Goal: Obtain resource: Download file/media

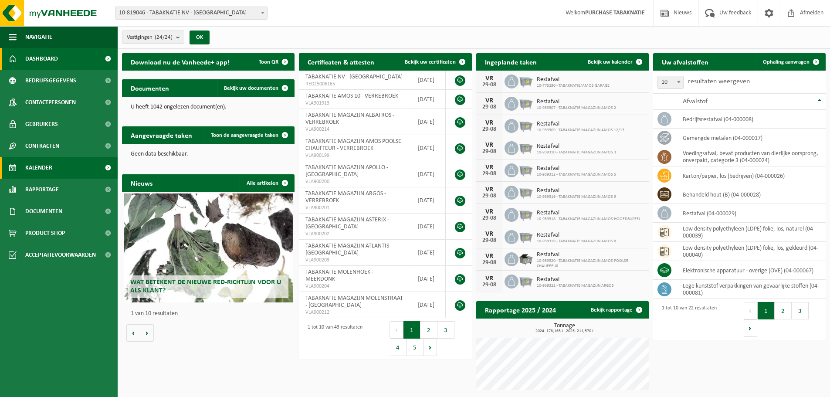
click at [29, 160] on span "Kalender" at bounding box center [38, 168] width 27 height 22
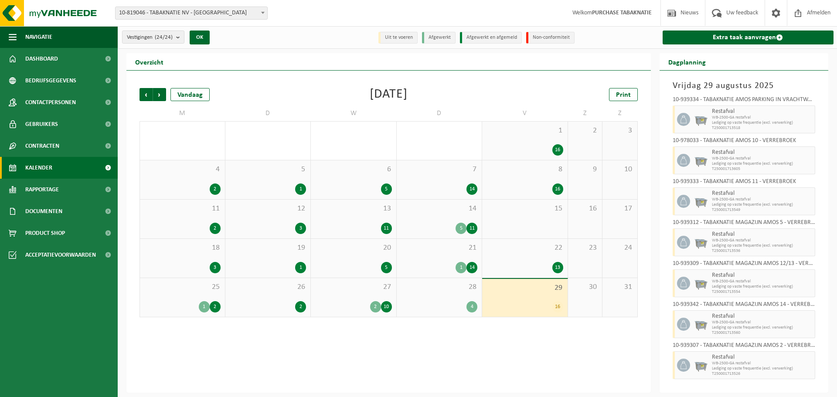
click at [172, 44] on div "Vestigingen (24/24) Alles selecteren Alles deselecteren Actieve selecteren TABA…" at bounding box center [208, 37] width 180 height 19
click at [181, 39] on b "submit" at bounding box center [180, 37] width 8 height 12
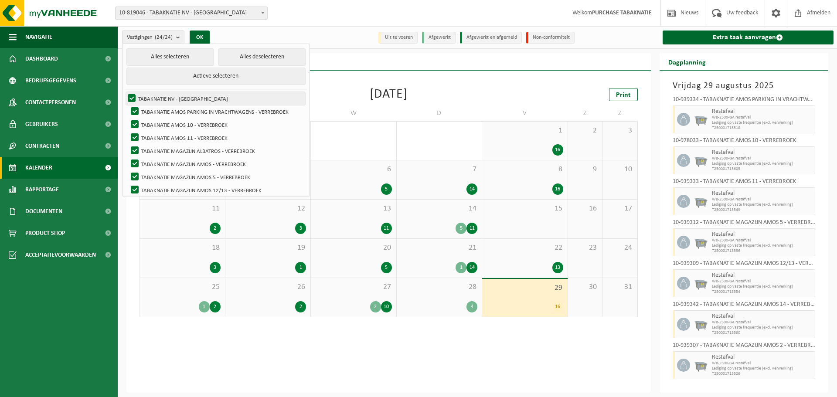
click at [159, 99] on label "TABAKNATIE NV - ANTWERPEN" at bounding box center [215, 98] width 179 height 13
click at [125, 92] on input "TABAKNATIE NV - ANTWERPEN" at bounding box center [124, 92] width 0 height 0
checkbox input "false"
click at [259, 60] on button "Alles deselecteren" at bounding box center [261, 56] width 87 height 17
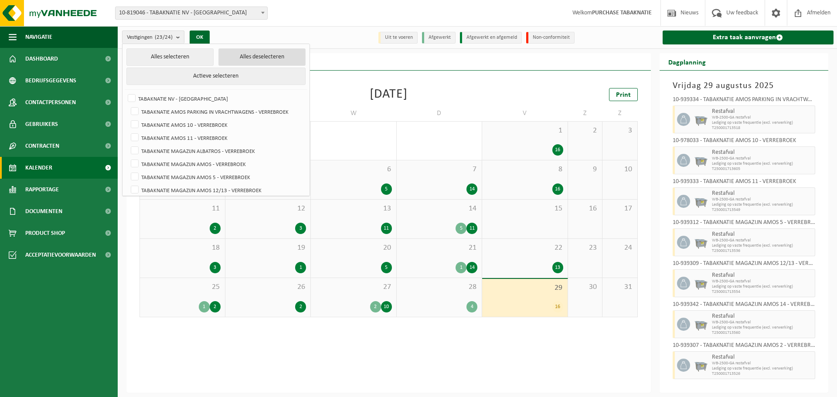
checkbox input "false"
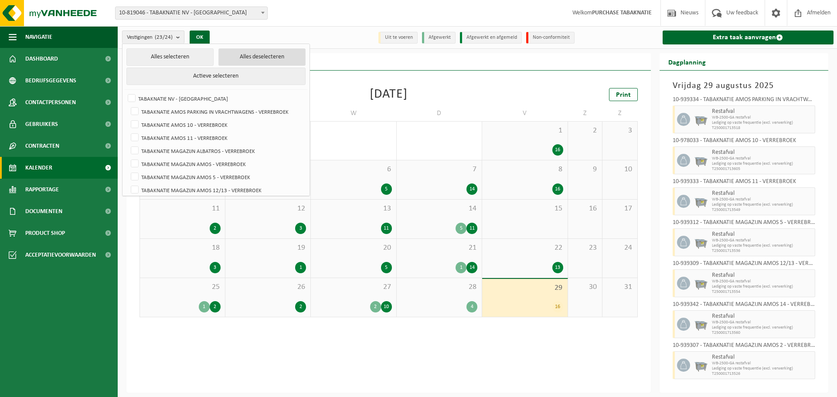
checkbox input "false"
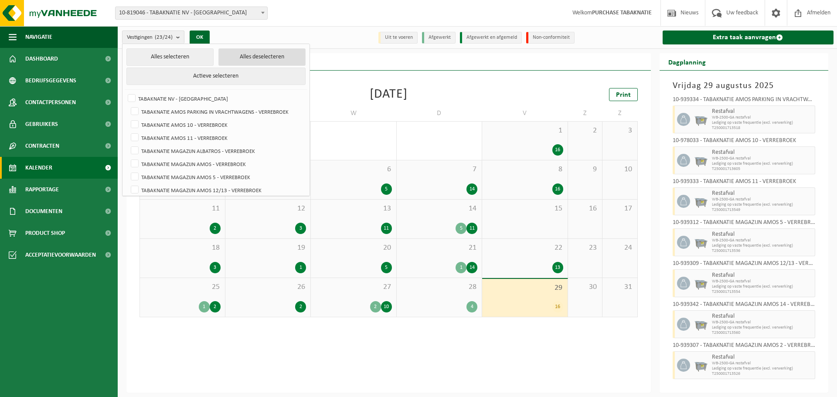
checkbox input "false"
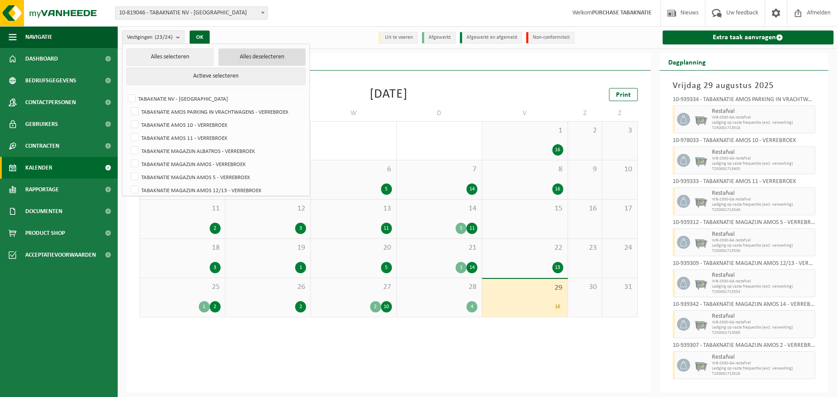
checkbox input "false"
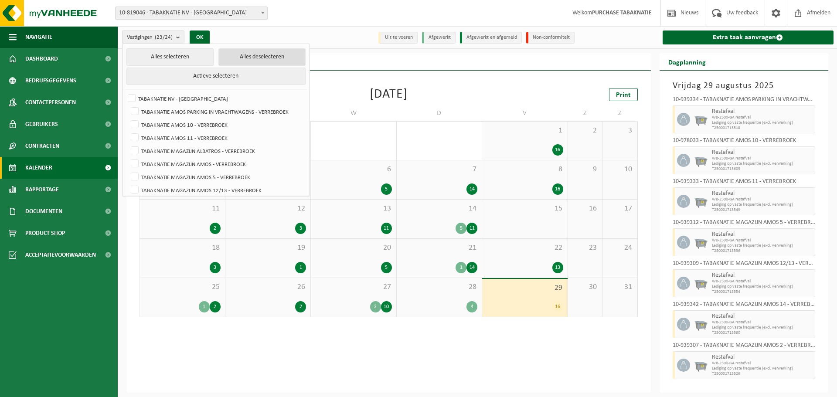
checkbox input "false"
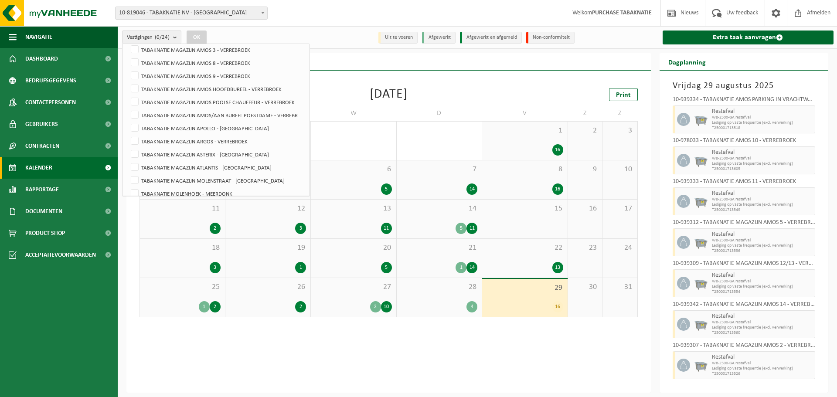
scroll to position [214, 0]
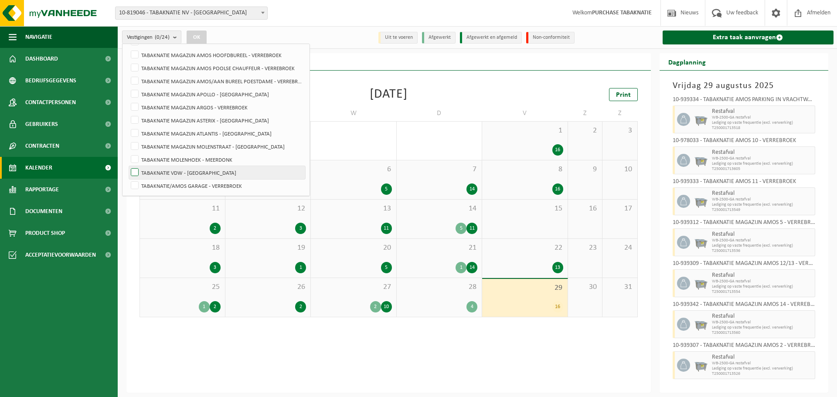
click at [213, 175] on label "TABAKNATIE VDW - [GEOGRAPHIC_DATA]" at bounding box center [217, 172] width 176 height 13
click at [128, 166] on input "TABAKNATIE VDW - [GEOGRAPHIC_DATA]" at bounding box center [127, 166] width 0 height 0
checkbox input "true"
click at [199, 37] on button "OK" at bounding box center [197, 38] width 20 height 14
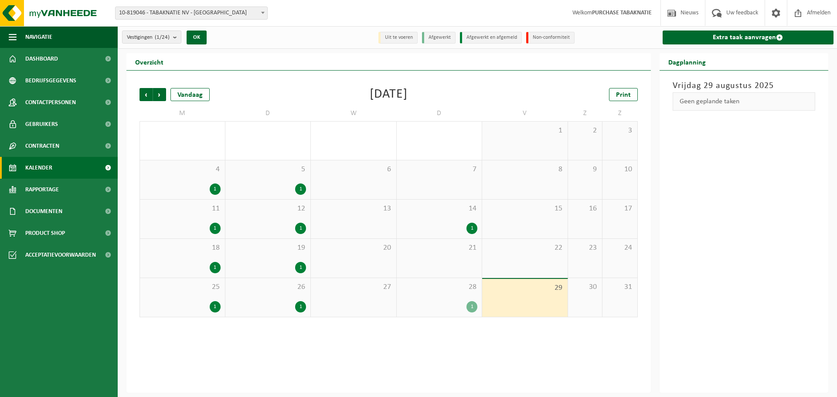
click at [553, 301] on div "29" at bounding box center [524, 298] width 85 height 38
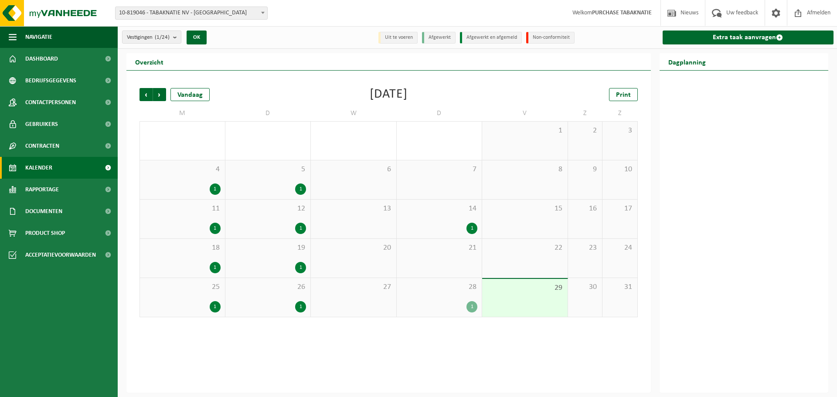
click at [545, 285] on span "29" at bounding box center [524, 288] width 77 height 10
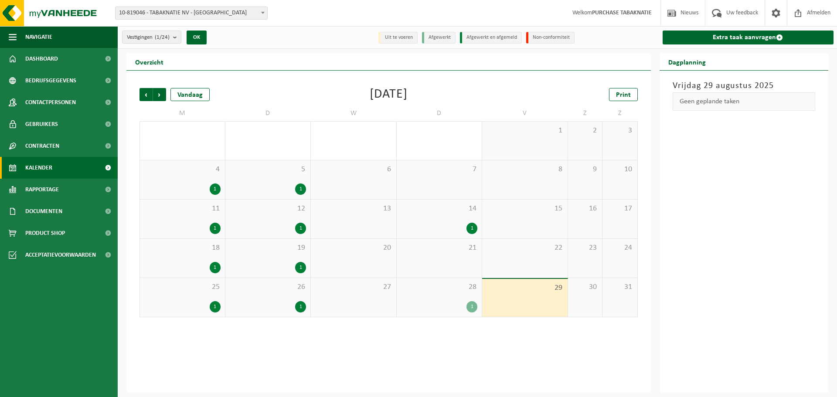
click at [110, 164] on span at bounding box center [108, 168] width 20 height 22
click at [88, 130] on link "Gebruikers" at bounding box center [59, 124] width 118 height 22
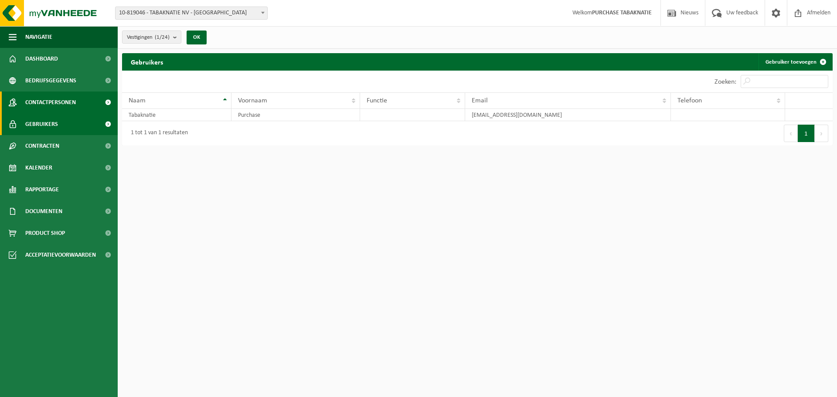
click at [94, 102] on link "Contactpersonen" at bounding box center [59, 103] width 118 height 22
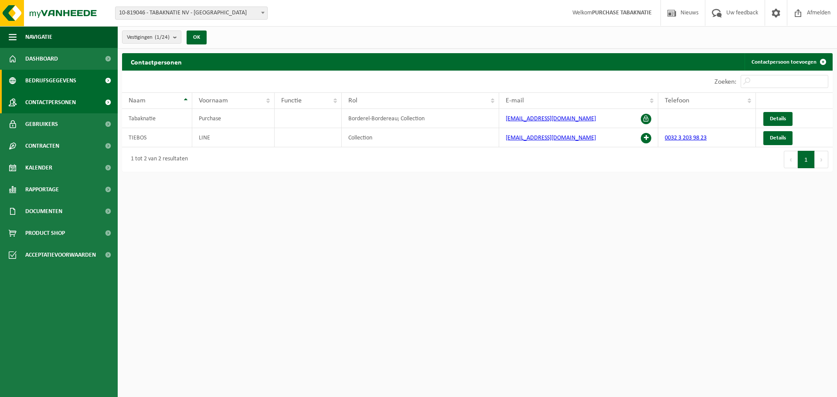
click at [91, 78] on link "Bedrijfsgegevens" at bounding box center [59, 81] width 118 height 22
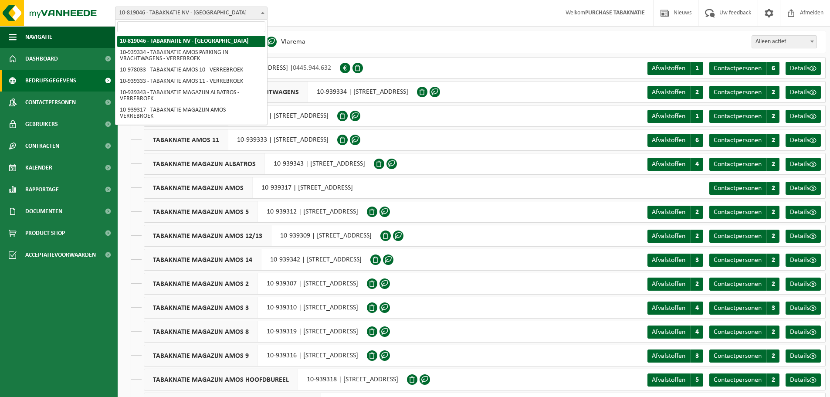
click at [264, 14] on b at bounding box center [262, 13] width 3 height 2
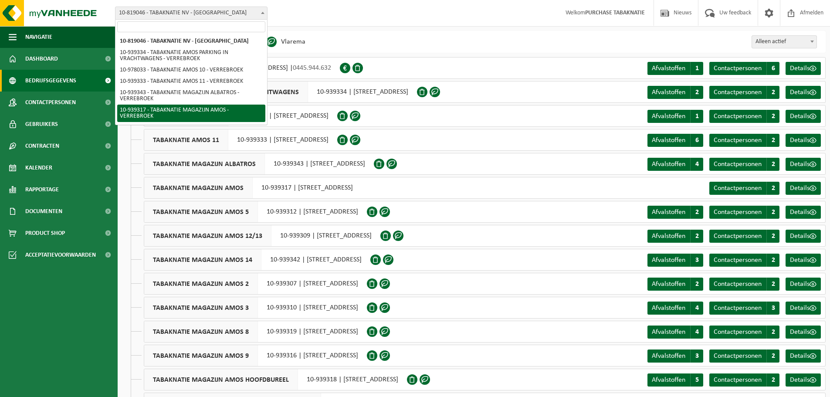
drag, startPoint x: 351, startPoint y: 2, endPoint x: 376, endPoint y: 42, distance: 46.8
click at [351, 2] on div "Vestiging: 10-819046 - TABAKNATIE NV - ANTWERPEN 10-939334 - TABAKNATIE AMOS PA…" at bounding box center [415, 13] width 830 height 27
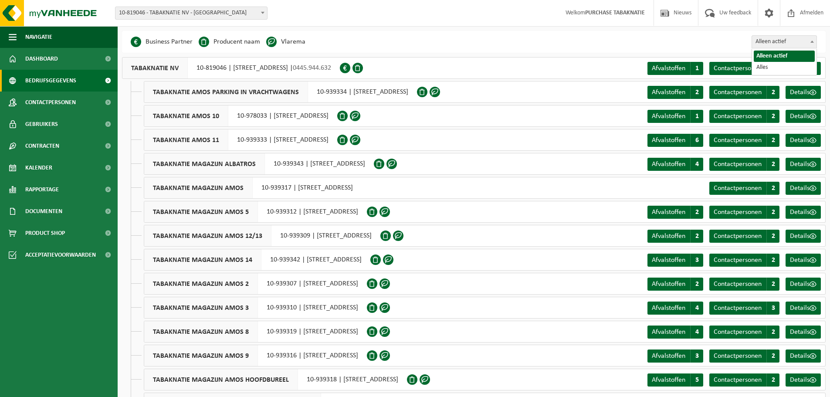
click at [816, 41] on span at bounding box center [812, 41] width 9 height 11
click at [813, 41] on span at bounding box center [812, 41] width 9 height 11
click at [660, 28] on div "Even geduld. Door de grote hoeveelheid gegevens duurt het laden even. Business …" at bounding box center [415, 319] width 830 height 639
drag, startPoint x: 584, startPoint y: 8, endPoint x: 640, endPoint y: 10, distance: 55.8
click at [640, 10] on span "Welkom PURCHASE TABAKNATIE" at bounding box center [605, 13] width 97 height 26
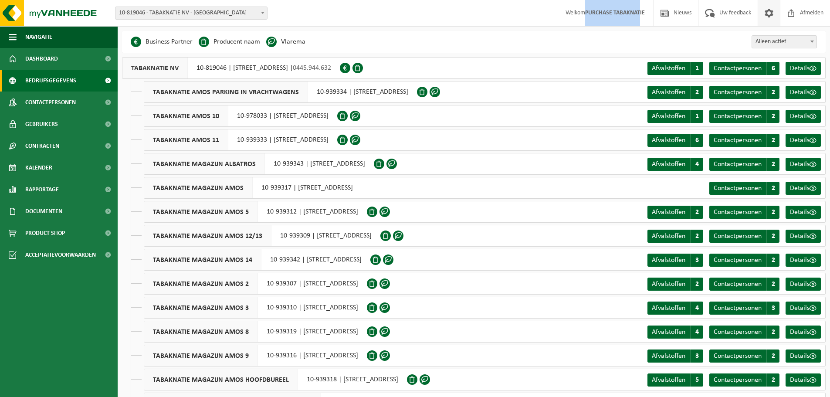
click at [770, 16] on span at bounding box center [769, 13] width 13 height 26
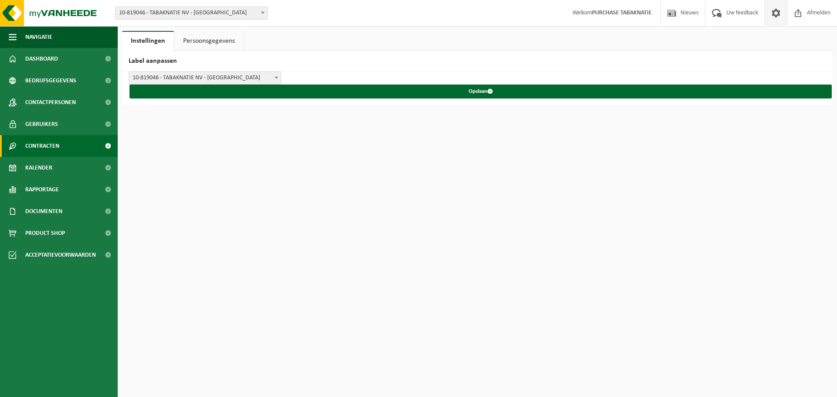
click at [80, 146] on link "Contracten" at bounding box center [59, 146] width 118 height 22
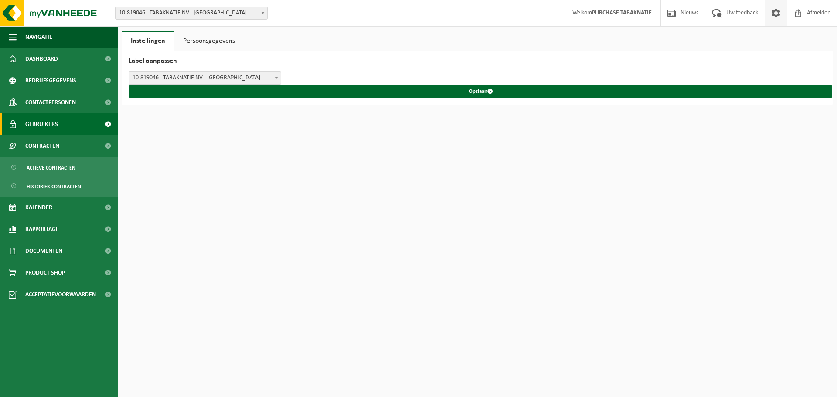
click at [82, 126] on link "Gebruikers" at bounding box center [59, 124] width 118 height 22
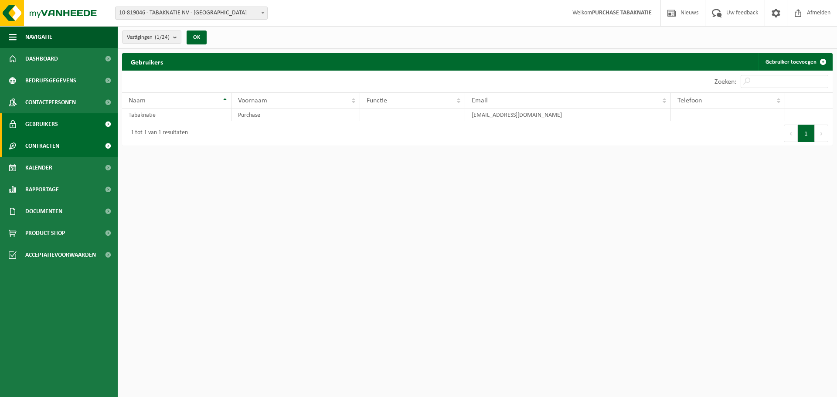
click at [59, 154] on span "Contracten" at bounding box center [42, 146] width 34 height 22
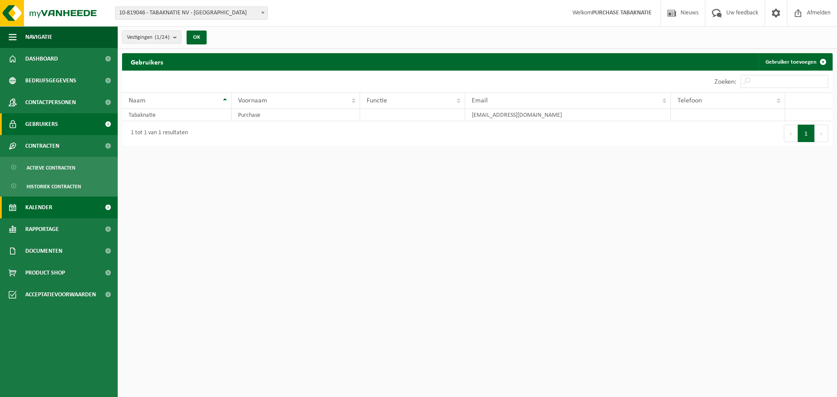
click at [45, 204] on span "Kalender" at bounding box center [38, 208] width 27 height 22
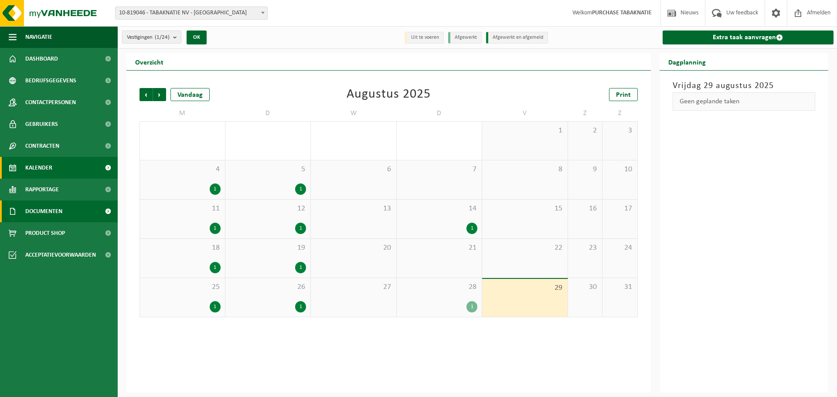
click at [82, 211] on link "Documenten" at bounding box center [59, 211] width 118 height 22
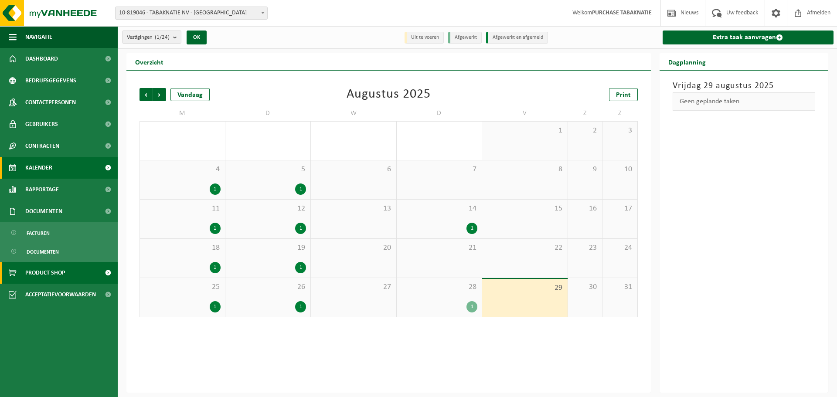
click at [91, 280] on link "Product Shop" at bounding box center [59, 273] width 118 height 22
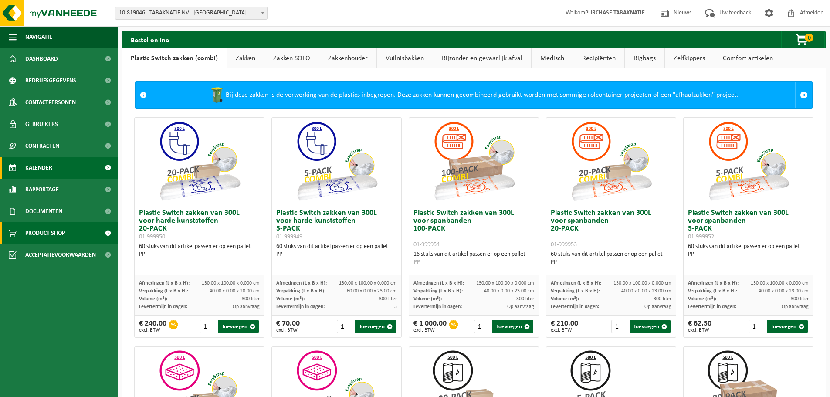
click at [56, 171] on link "Kalender" at bounding box center [59, 168] width 118 height 22
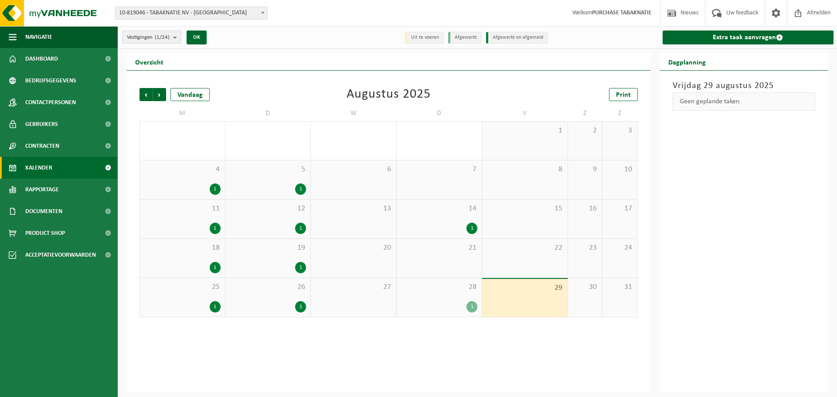
click at [469, 313] on div "28 1" at bounding box center [439, 297] width 85 height 39
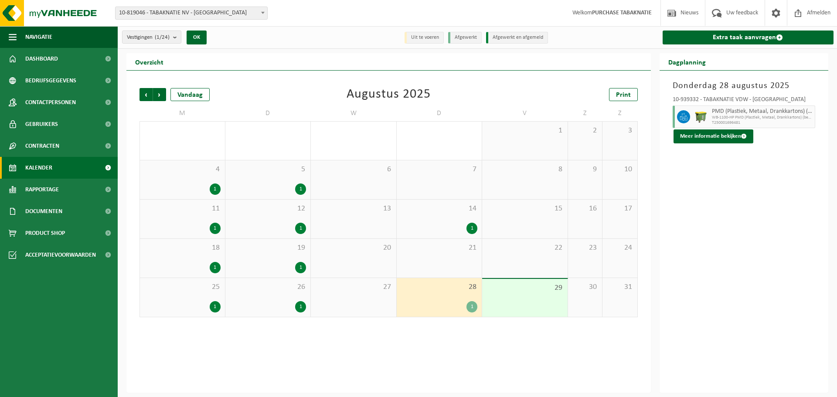
click at [522, 309] on div "29" at bounding box center [524, 298] width 85 height 38
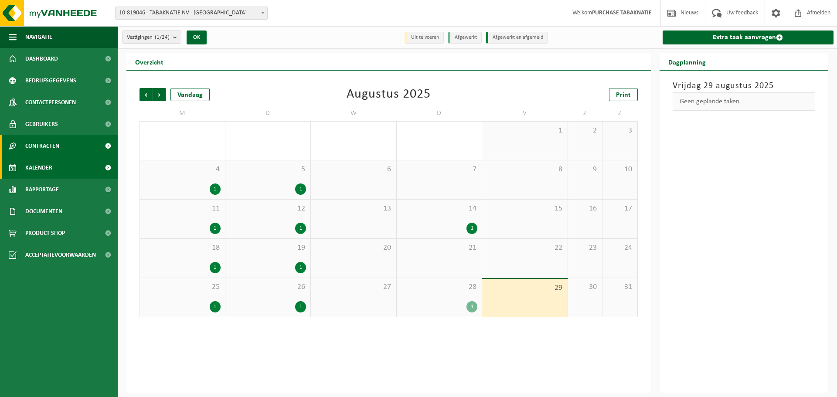
click at [85, 144] on link "Contracten" at bounding box center [59, 146] width 118 height 22
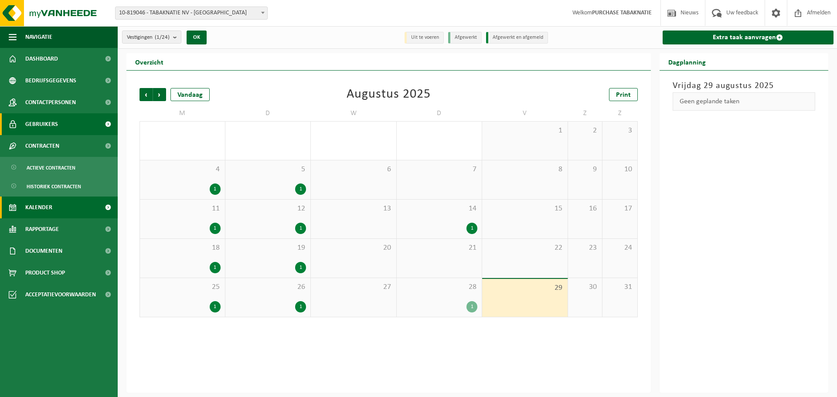
click at [81, 123] on link "Gebruikers" at bounding box center [59, 124] width 118 height 22
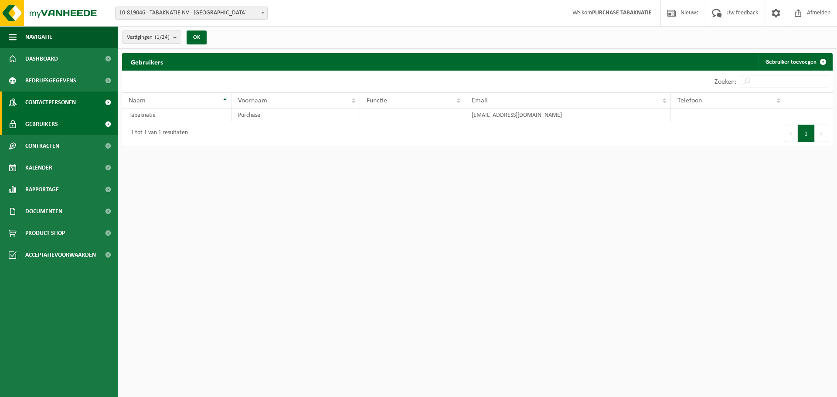
click at [84, 103] on link "Contactpersonen" at bounding box center [59, 103] width 118 height 22
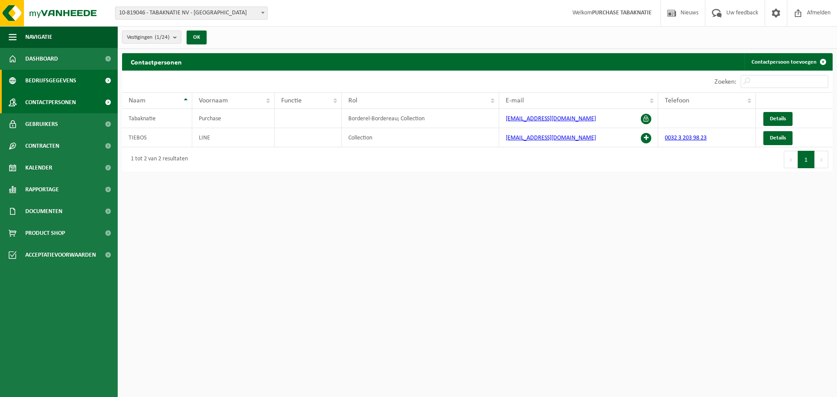
click at [85, 84] on link "Bedrijfsgegevens" at bounding box center [59, 81] width 118 height 22
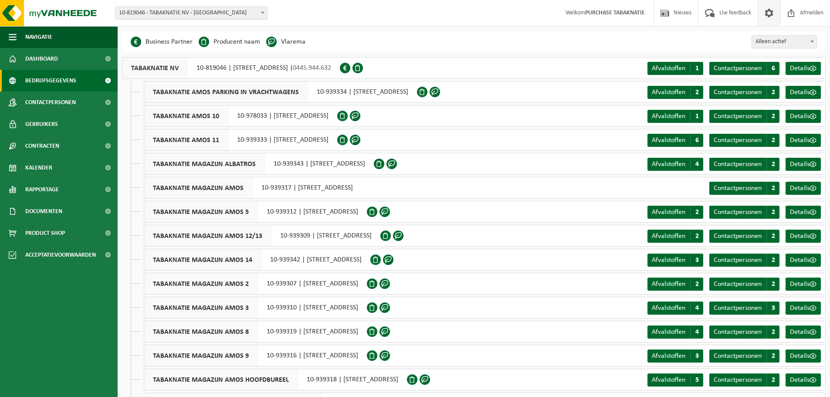
click at [763, 11] on span at bounding box center [769, 13] width 13 height 26
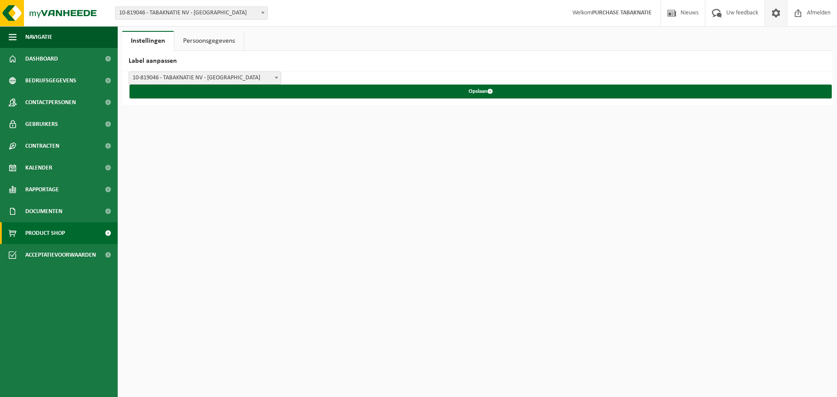
drag, startPoint x: 75, startPoint y: 224, endPoint x: 86, endPoint y: 233, distance: 14.5
click at [75, 224] on link "Product Shop" at bounding box center [59, 233] width 118 height 22
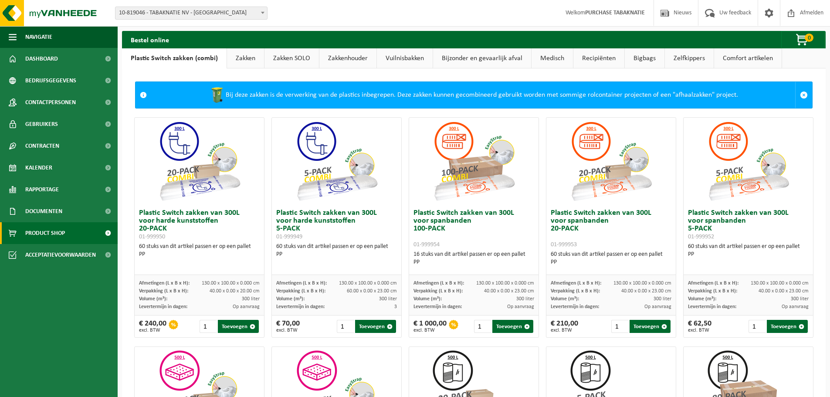
click at [601, 61] on link "Recipiënten" at bounding box center [599, 58] width 51 height 20
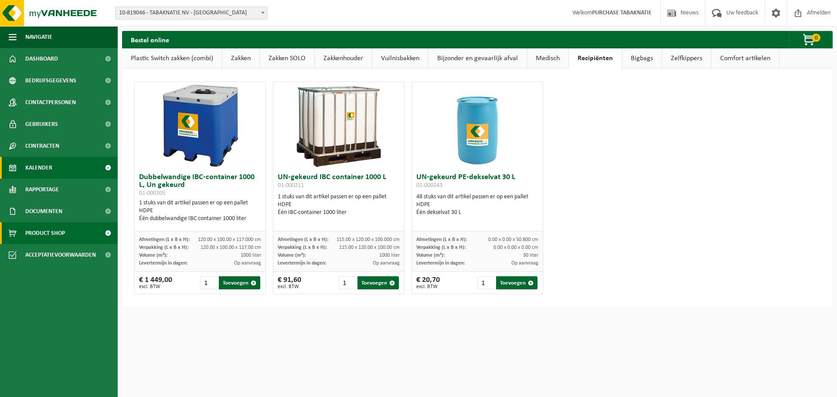
drag, startPoint x: 46, startPoint y: 166, endPoint x: 149, endPoint y: 170, distance: 103.4
click at [47, 166] on span "Kalender" at bounding box center [38, 168] width 27 height 22
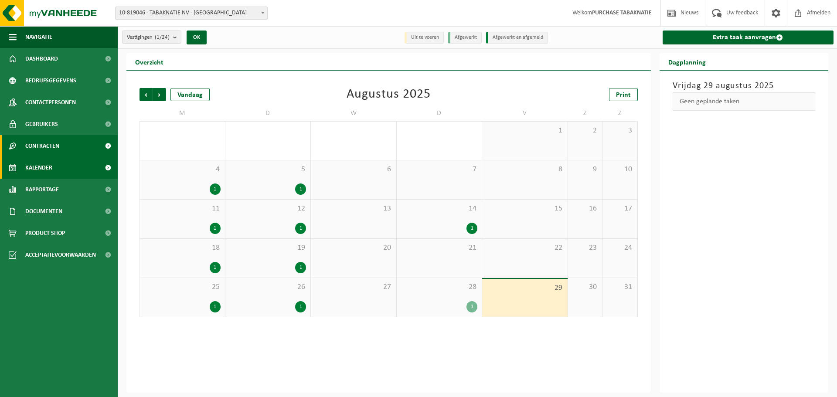
click at [58, 141] on span "Contracten" at bounding box center [42, 146] width 34 height 22
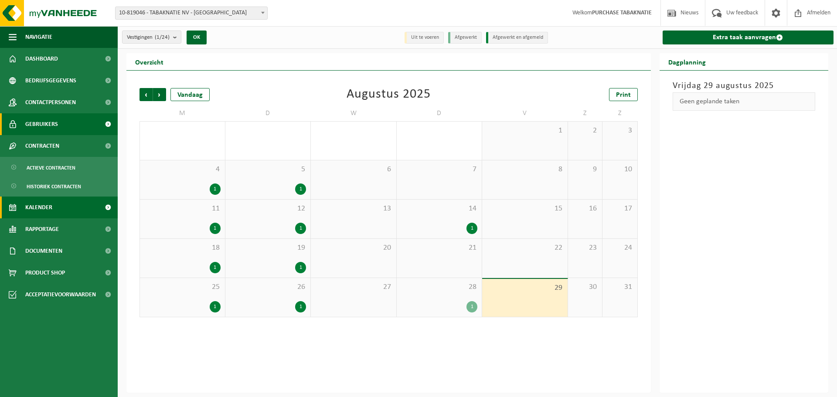
click at [59, 126] on link "Gebruikers" at bounding box center [59, 124] width 118 height 22
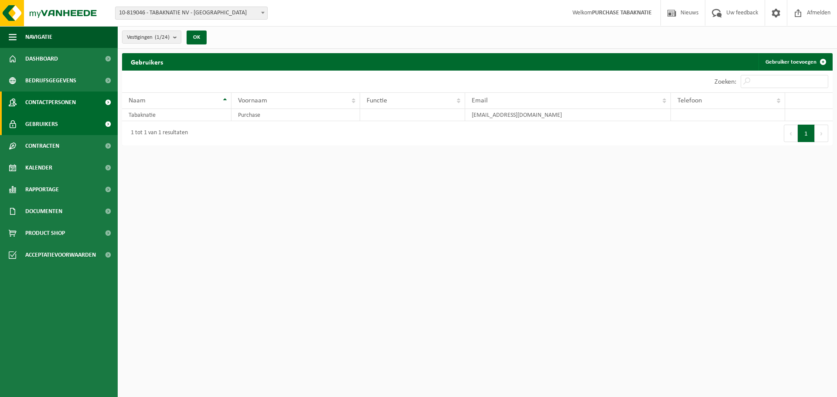
click at [71, 101] on span "Contactpersonen" at bounding box center [50, 103] width 51 height 22
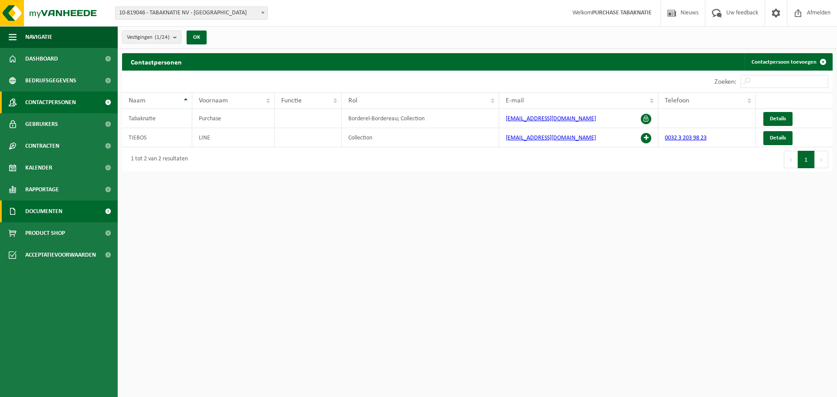
click at [95, 211] on link "Documenten" at bounding box center [59, 211] width 118 height 22
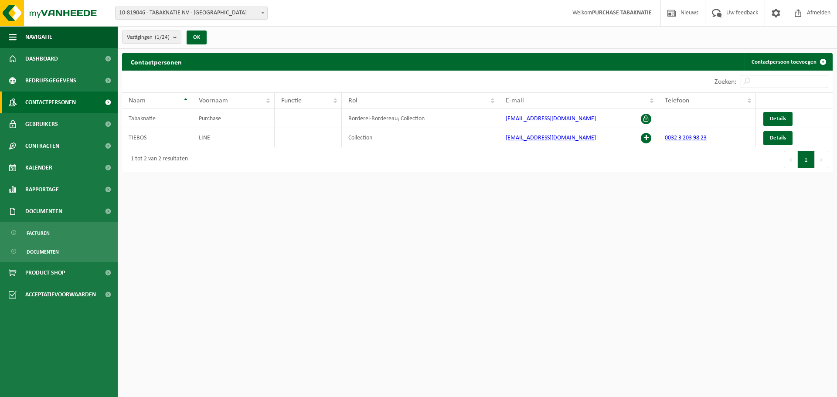
click at [58, 261] on ul "Facturen Documenten" at bounding box center [59, 242] width 118 height 40
click at [60, 248] on link "Documenten" at bounding box center [58, 251] width 113 height 17
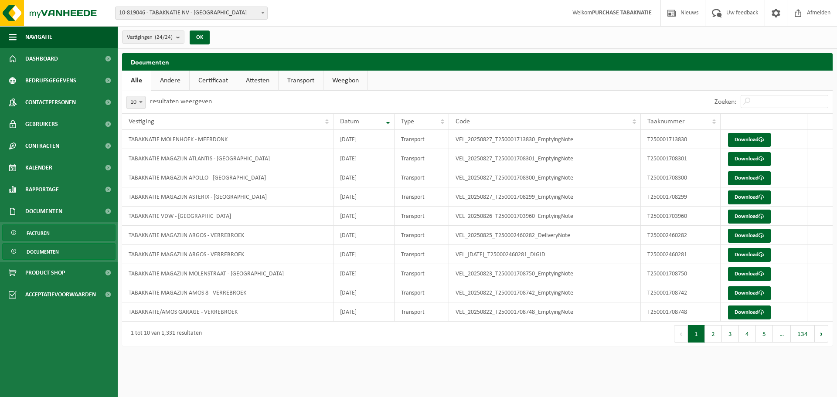
click at [47, 238] on span "Facturen" at bounding box center [38, 233] width 23 height 17
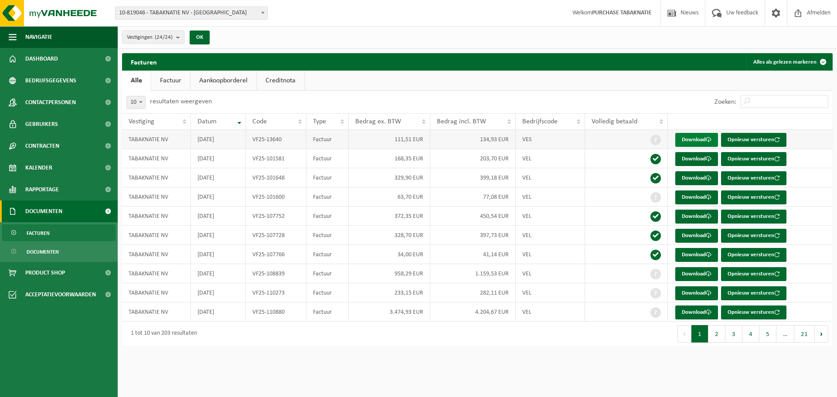
click at [696, 137] on link "Download" at bounding box center [696, 140] width 43 height 14
click at [55, 258] on span "Documenten" at bounding box center [43, 252] width 32 height 17
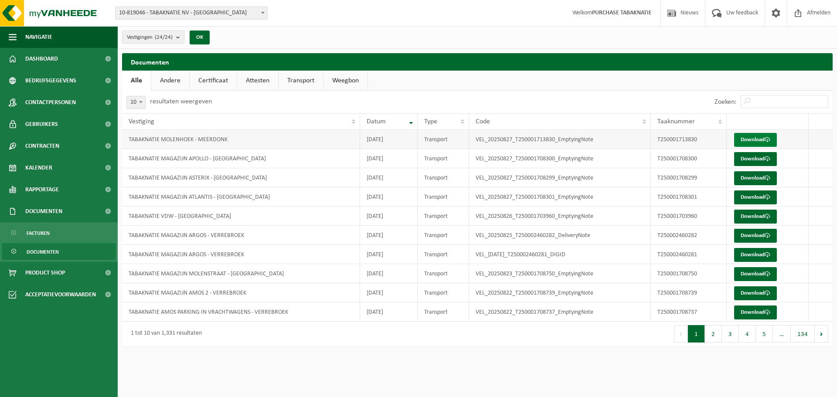
click at [744, 137] on link "Download" at bounding box center [755, 140] width 43 height 14
click at [102, 176] on span at bounding box center [108, 168] width 20 height 22
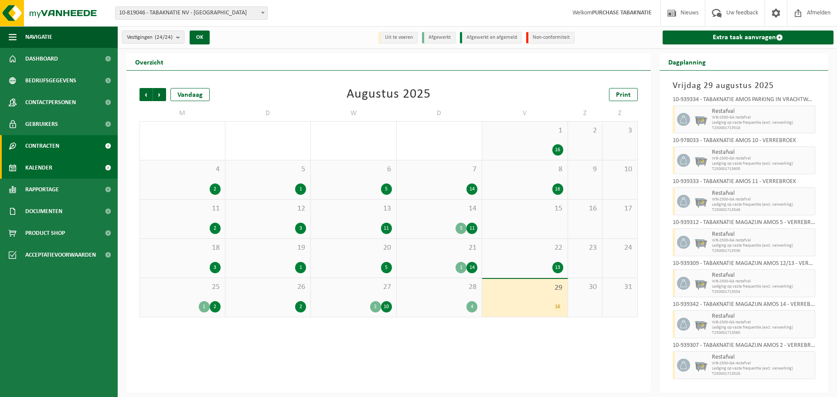
click at [104, 146] on span at bounding box center [108, 146] width 20 height 22
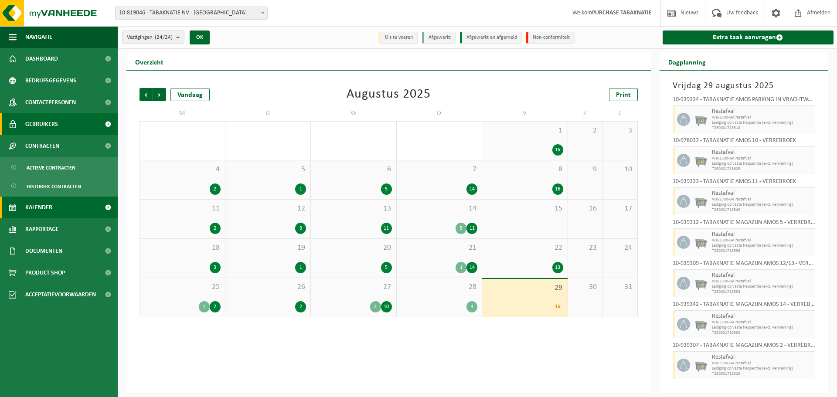
click at [109, 120] on span at bounding box center [108, 124] width 20 height 22
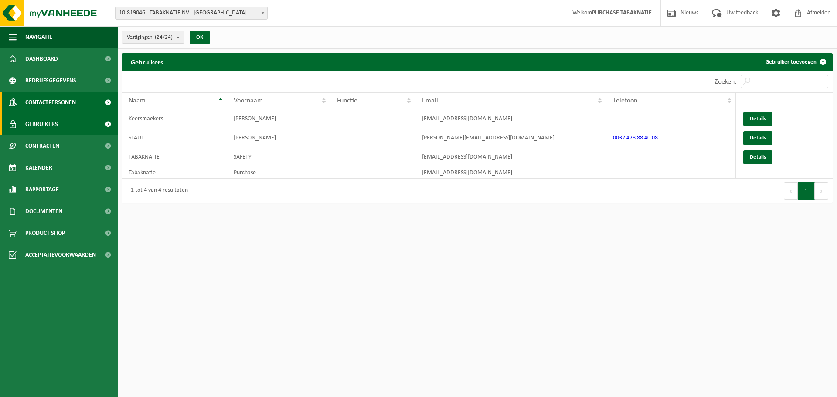
click at [102, 102] on span at bounding box center [108, 103] width 20 height 22
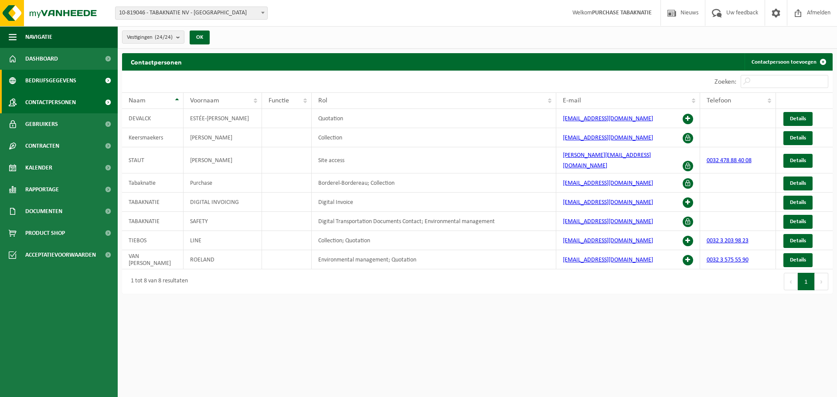
click at [101, 75] on span at bounding box center [108, 81] width 20 height 22
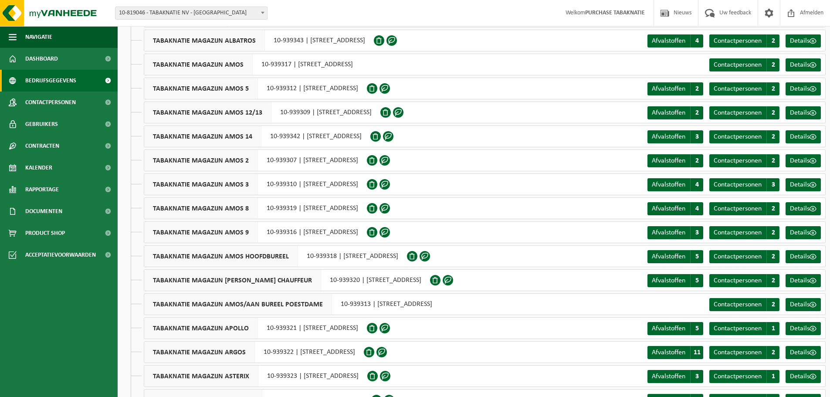
scroll to position [246, 0]
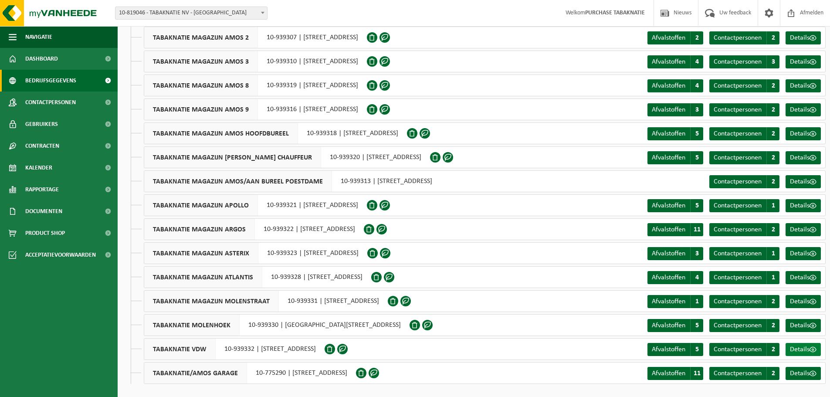
click at [800, 350] on span "Details" at bounding box center [800, 349] width 20 height 7
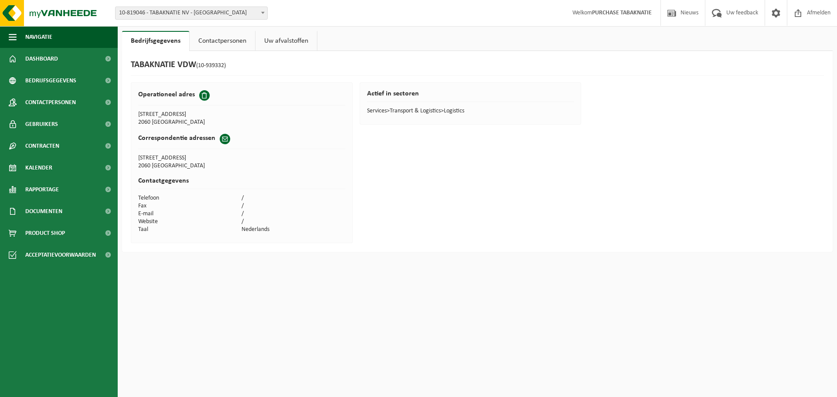
click at [260, 39] on link "Uw afvalstoffen" at bounding box center [285, 41] width 61 height 20
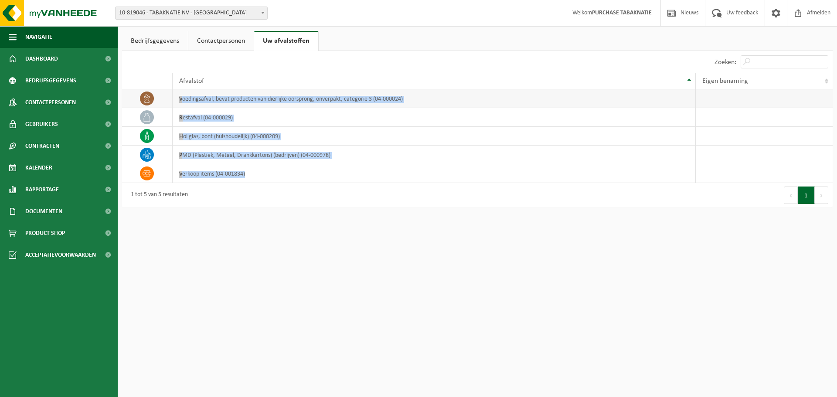
drag, startPoint x: 275, startPoint y: 173, endPoint x: 161, endPoint y: 95, distance: 138.8
click at [161, 95] on tbody "voedingsafval, bevat producten van dierlijke oorsprong, onverpakt, categorie 3 …" at bounding box center [477, 136] width 710 height 94
click at [224, 173] on td "verkoop items (04-001834)" at bounding box center [434, 173] width 523 height 19
click at [427, 175] on td "verkoop items (04-001834)" at bounding box center [434, 173] width 523 height 19
